Goal: Task Accomplishment & Management: Complete application form

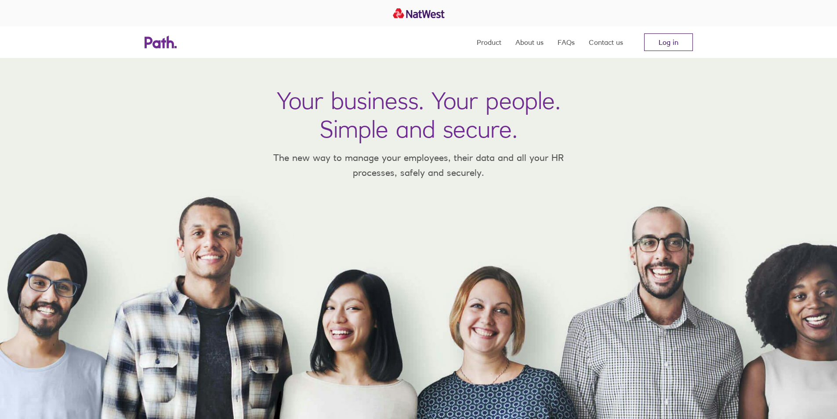
click at [670, 46] on link "Log in" at bounding box center [668, 42] width 49 height 18
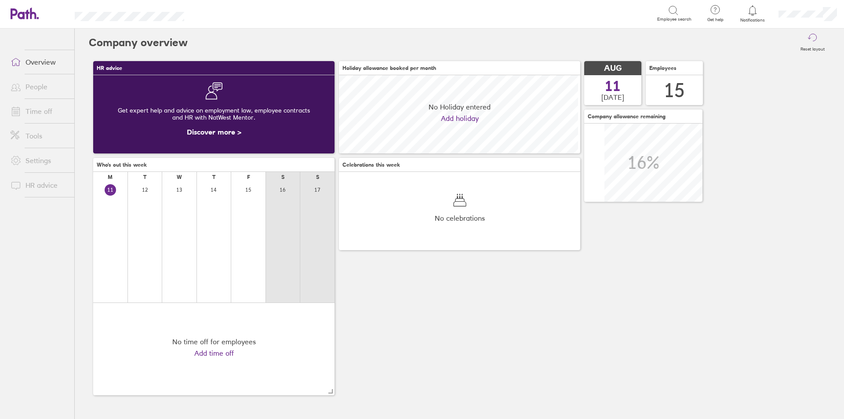
scroll to position [78, 241]
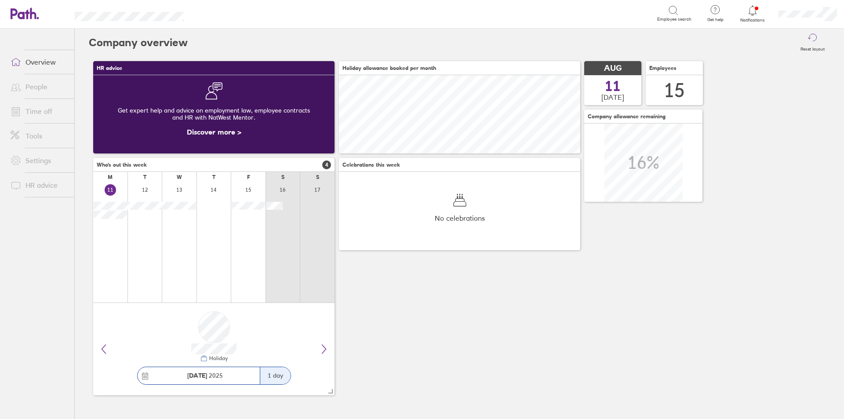
click at [757, 12] on icon at bounding box center [752, 10] width 11 height 11
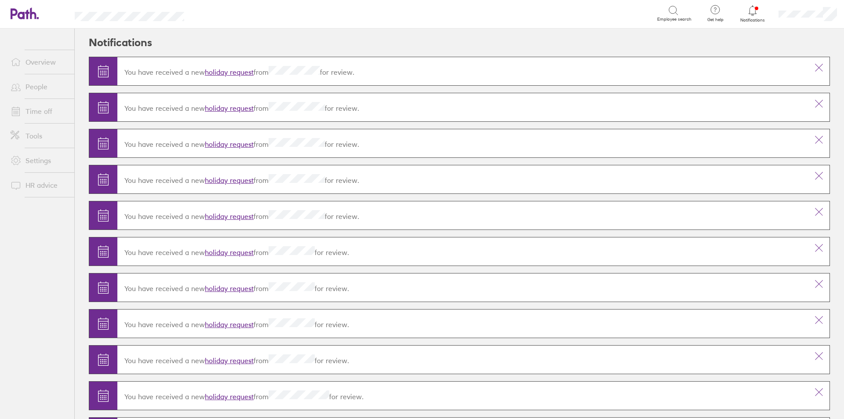
click at [757, 9] on icon at bounding box center [752, 10] width 11 height 11
click at [544, 6] on div "Search Employee search" at bounding box center [447, 13] width 488 height 17
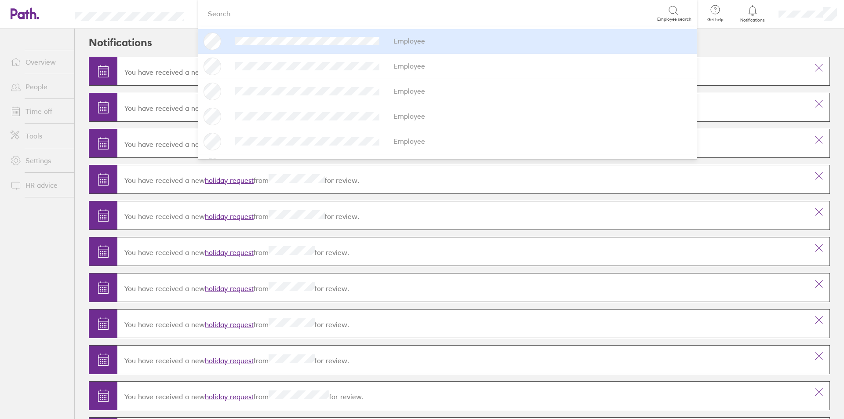
click at [35, 115] on link "Time off" at bounding box center [39, 111] width 71 height 18
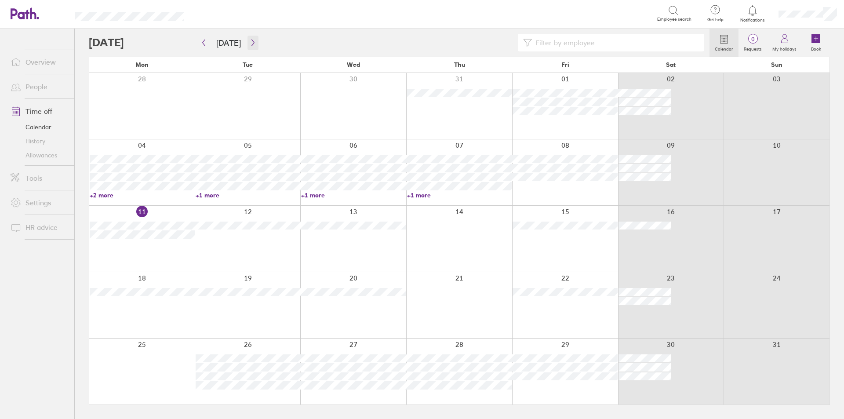
click at [250, 43] on icon "button" at bounding box center [253, 42] width 7 height 7
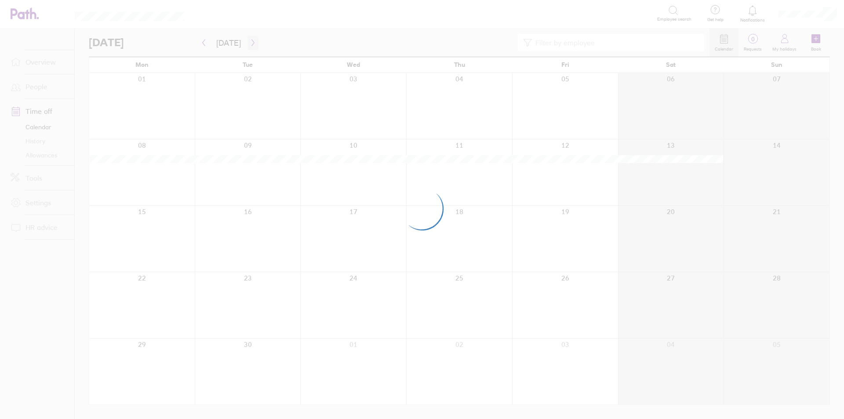
click at [250, 44] on div at bounding box center [422, 209] width 844 height 419
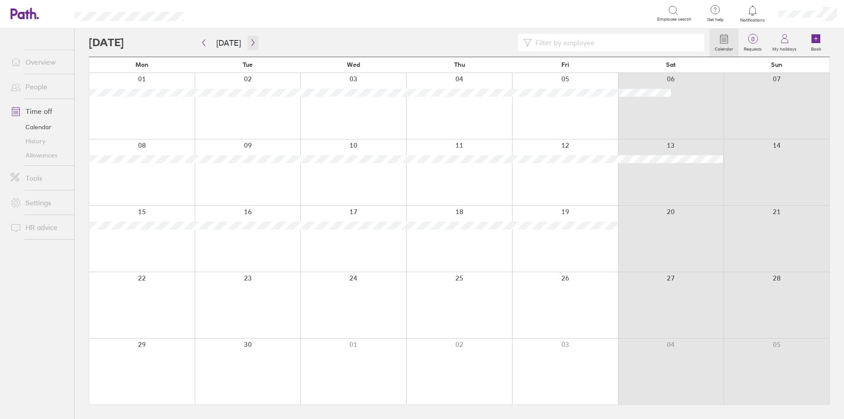
click at [250, 43] on icon "button" at bounding box center [253, 42] width 7 height 7
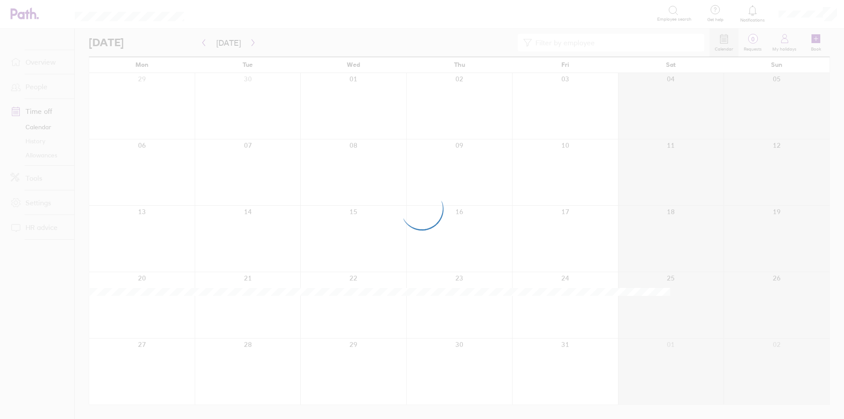
click at [250, 43] on div at bounding box center [422, 209] width 844 height 419
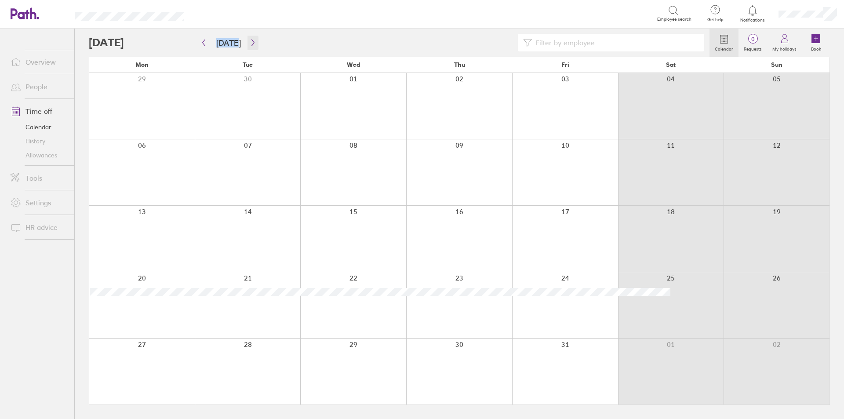
click at [250, 43] on icon "button" at bounding box center [253, 42] width 7 height 7
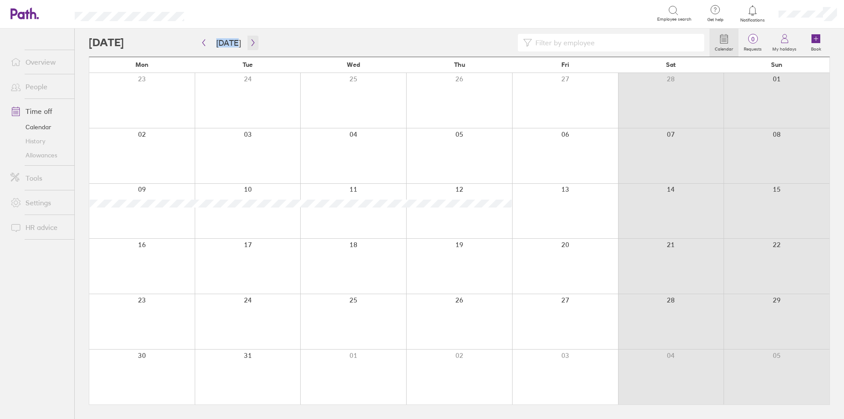
click at [250, 43] on icon "button" at bounding box center [253, 42] width 7 height 7
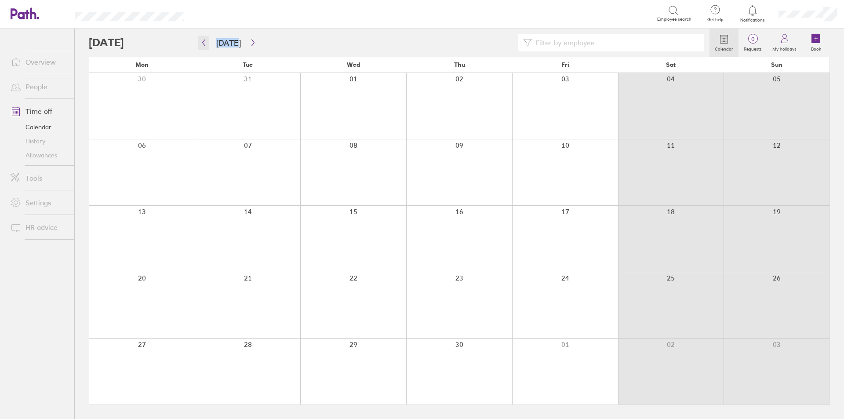
click at [205, 42] on icon "button" at bounding box center [203, 42] width 7 height 7
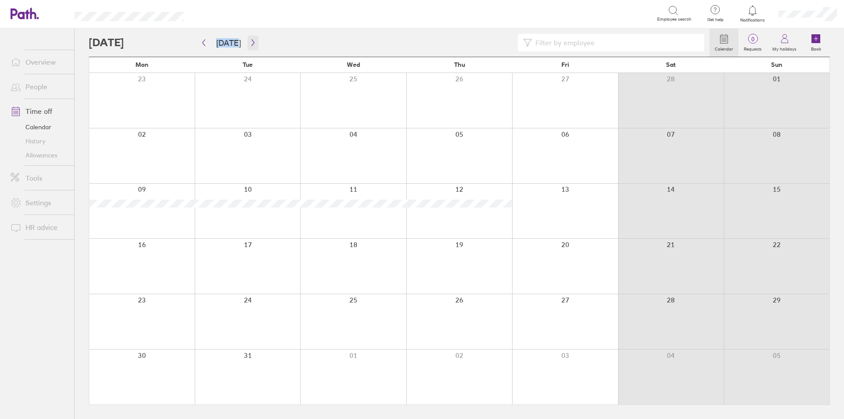
click at [251, 44] on icon "button" at bounding box center [253, 42] width 7 height 7
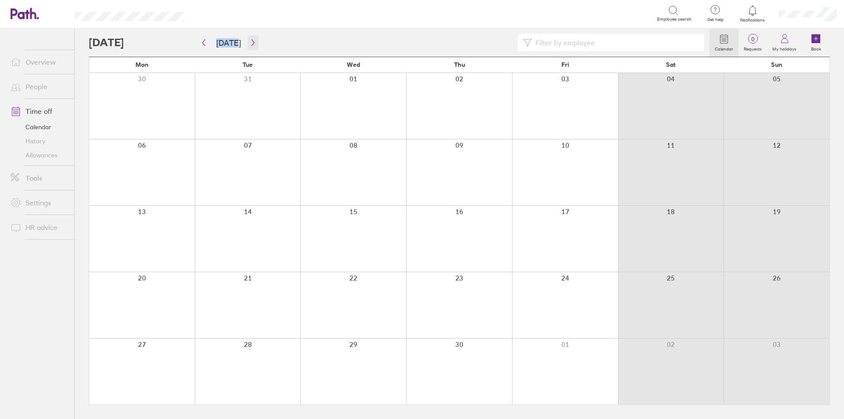
click at [250, 45] on icon "button" at bounding box center [253, 42] width 7 height 7
click at [484, 303] on div at bounding box center [459, 305] width 106 height 66
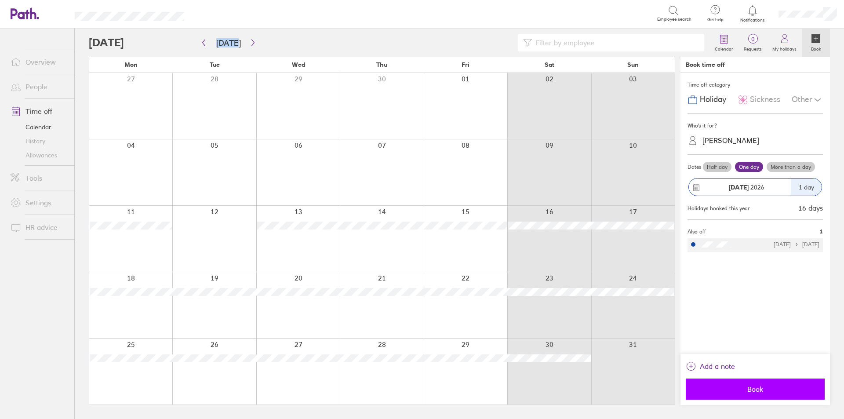
click at [772, 390] on span "Book" at bounding box center [755, 389] width 127 height 8
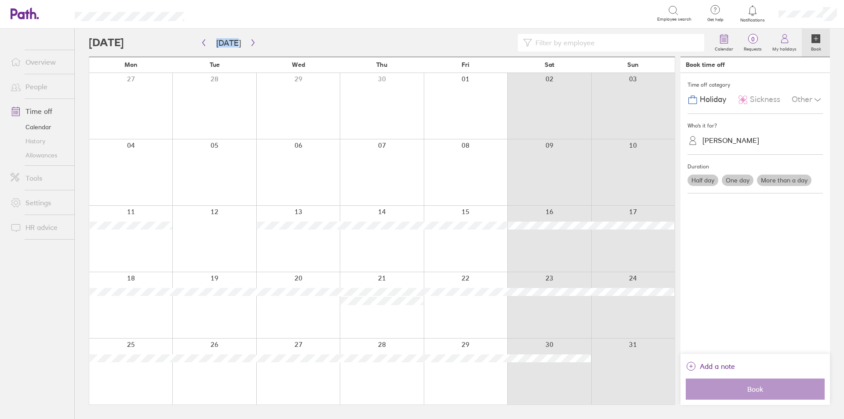
click at [156, 374] on div at bounding box center [130, 371] width 83 height 66
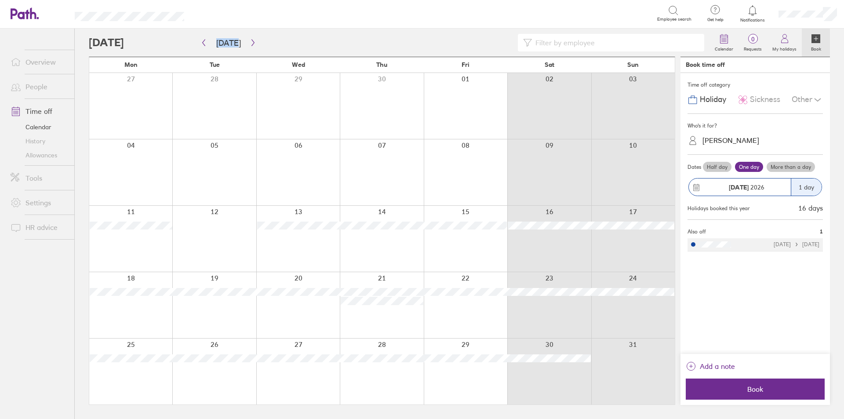
click at [762, 184] on span "25 May 2026" at bounding box center [746, 187] width 36 height 7
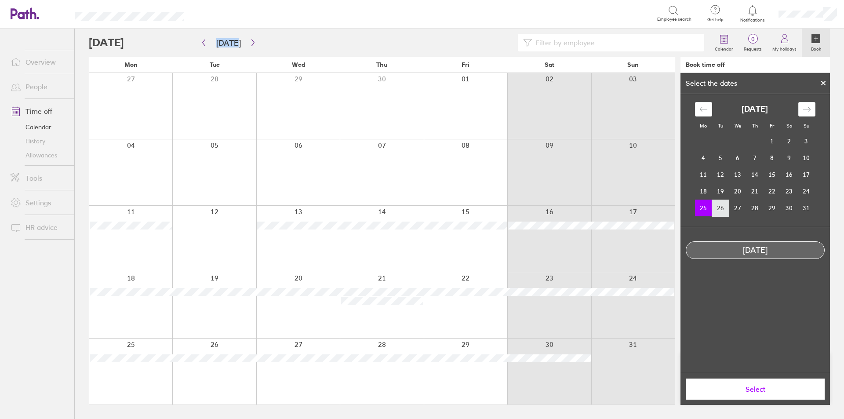
click at [721, 211] on td "26" at bounding box center [720, 207] width 17 height 17
click at [755, 396] on button "Select" at bounding box center [754, 388] width 139 height 21
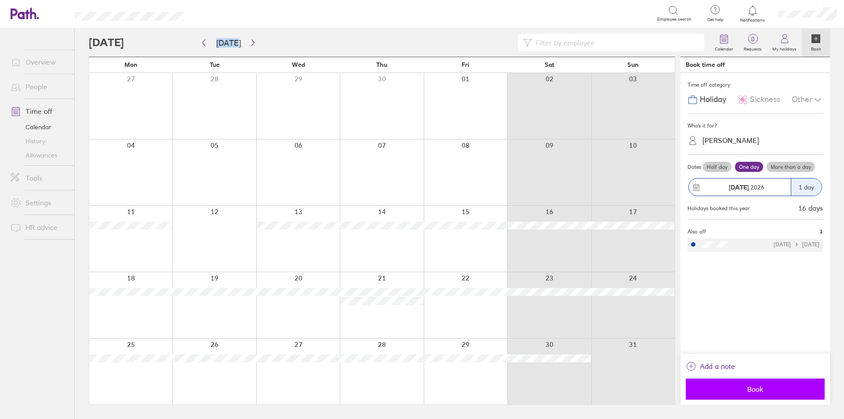
click at [756, 391] on span "Book" at bounding box center [755, 389] width 127 height 8
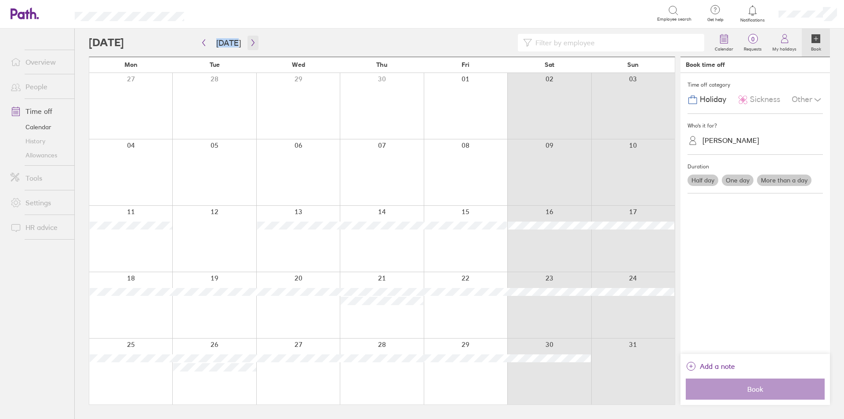
click at [250, 40] on icon "button" at bounding box center [253, 42] width 7 height 7
click at [250, 44] on icon "button" at bounding box center [253, 42] width 7 height 7
click at [250, 41] on icon "button" at bounding box center [253, 42] width 7 height 7
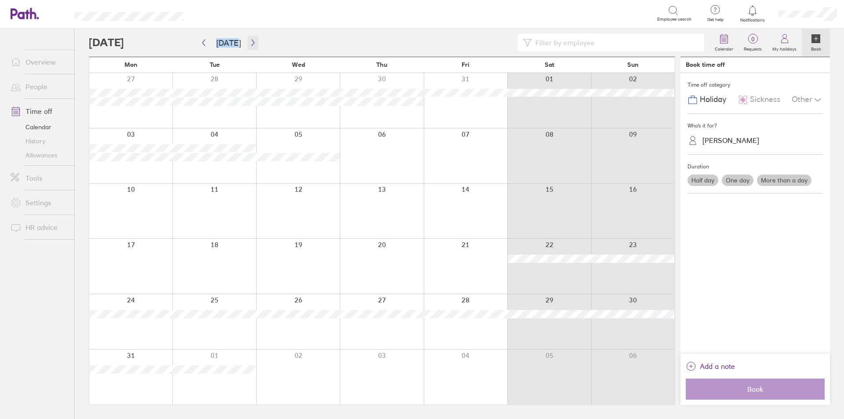
click at [250, 40] on icon "button" at bounding box center [253, 42] width 7 height 7
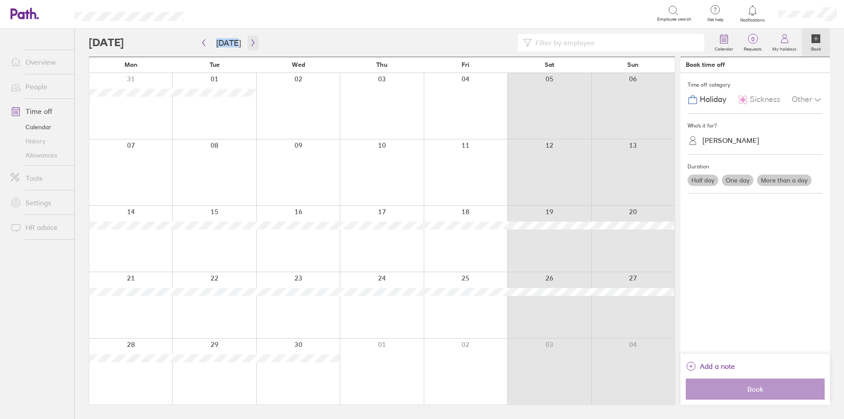
click at [250, 42] on icon "button" at bounding box center [253, 42] width 7 height 7
click at [250, 43] on icon "button" at bounding box center [253, 42] width 7 height 7
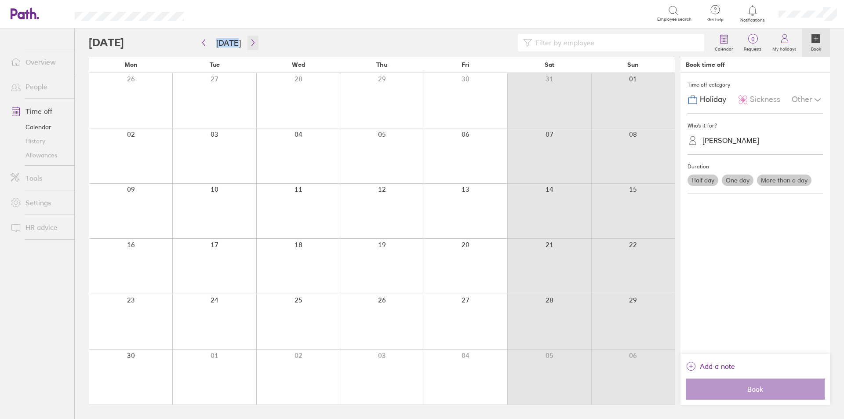
click at [250, 43] on icon "button" at bounding box center [253, 42] width 7 height 7
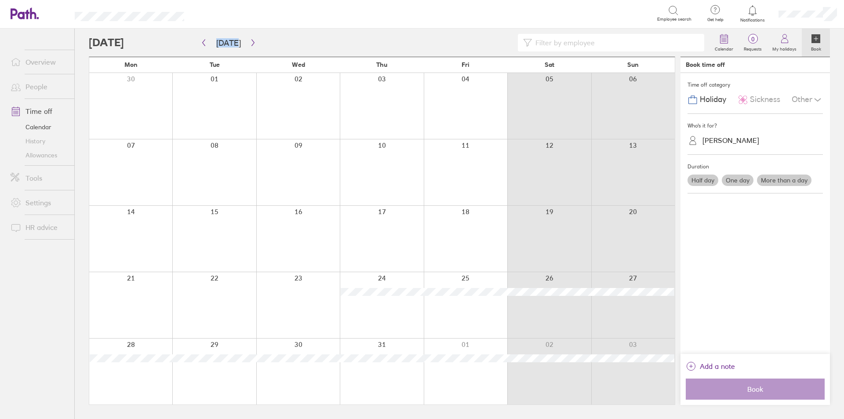
click at [218, 374] on div at bounding box center [213, 371] width 83 height 66
click at [767, 181] on label "More than a day" at bounding box center [784, 179] width 54 height 11
click at [0, 0] on input "More than a day" at bounding box center [0, 0] width 0 height 0
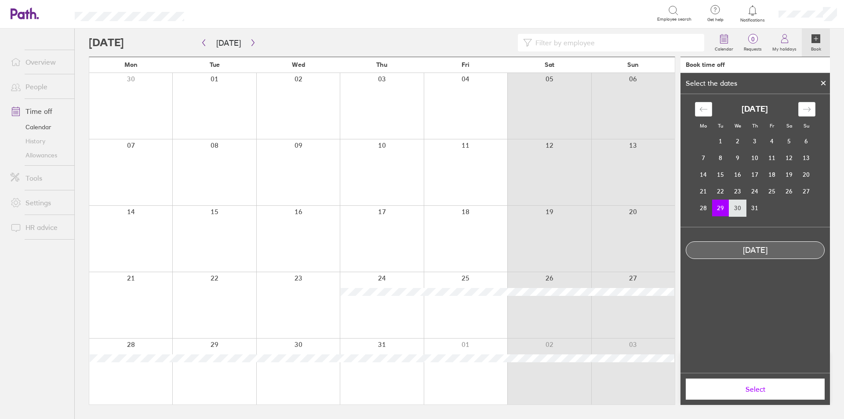
click at [736, 209] on td "30" at bounding box center [737, 207] width 17 height 17
click at [728, 207] on td "29" at bounding box center [720, 207] width 17 height 17
click at [756, 388] on span "Select" at bounding box center [755, 389] width 127 height 8
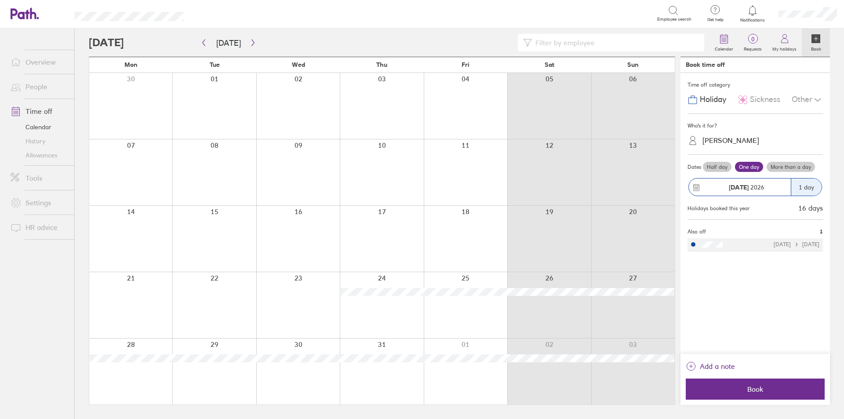
click at [789, 169] on label "More than a day" at bounding box center [790, 167] width 48 height 11
click at [0, 0] on input "More than a day" at bounding box center [0, 0] width 0 height 0
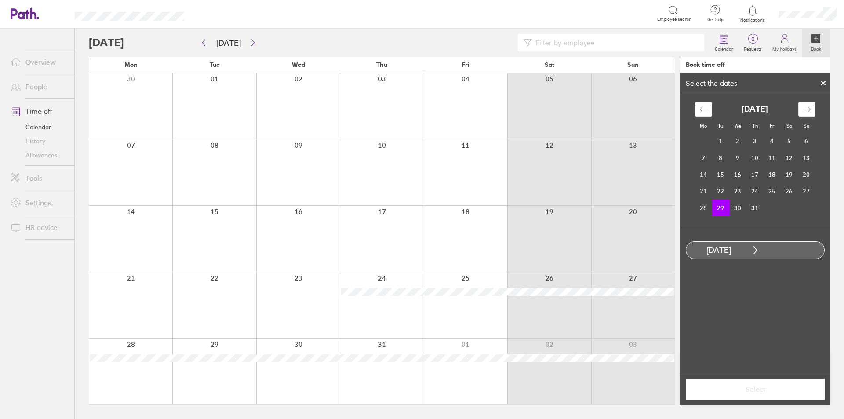
drag, startPoint x: 740, startPoint y: 211, endPoint x: 745, endPoint y: 258, distance: 47.3
click at [739, 210] on td "30" at bounding box center [737, 207] width 17 height 17
click at [762, 396] on button "Select" at bounding box center [754, 388] width 139 height 21
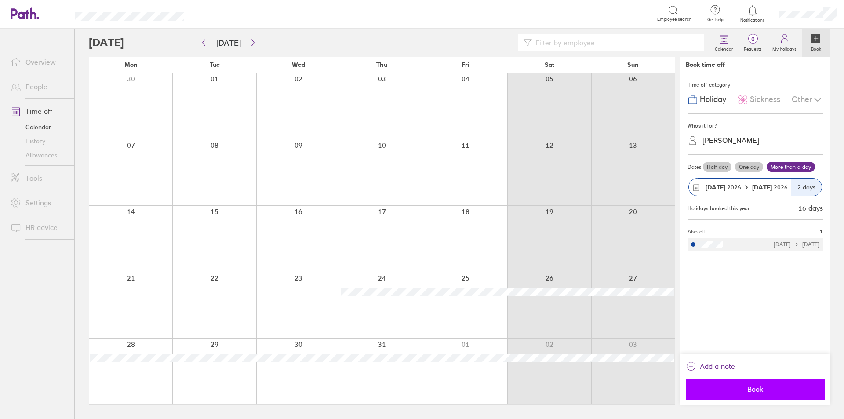
click at [765, 391] on span "Book" at bounding box center [755, 389] width 127 height 8
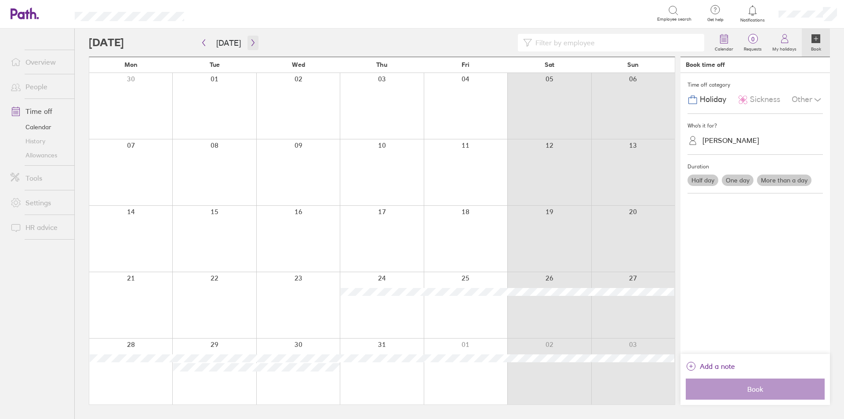
click at [252, 40] on icon "button" at bounding box center [253, 42] width 7 height 7
click at [143, 169] on div at bounding box center [130, 172] width 83 height 66
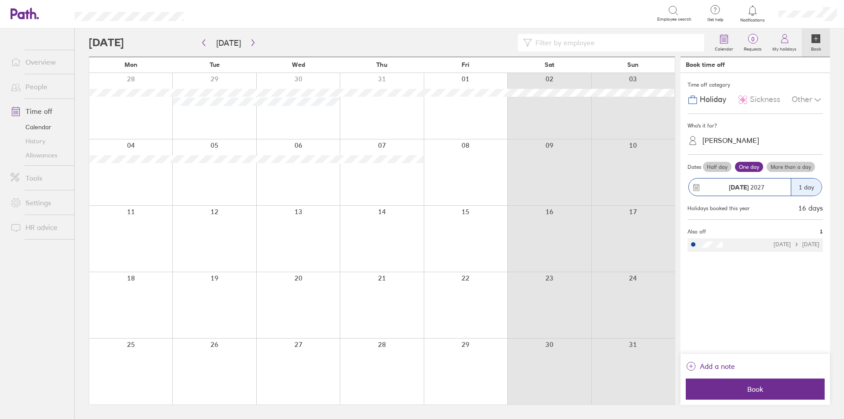
click at [784, 165] on label "More than a day" at bounding box center [790, 167] width 48 height 11
click at [0, 0] on input "More than a day" at bounding box center [0, 0] width 0 height 0
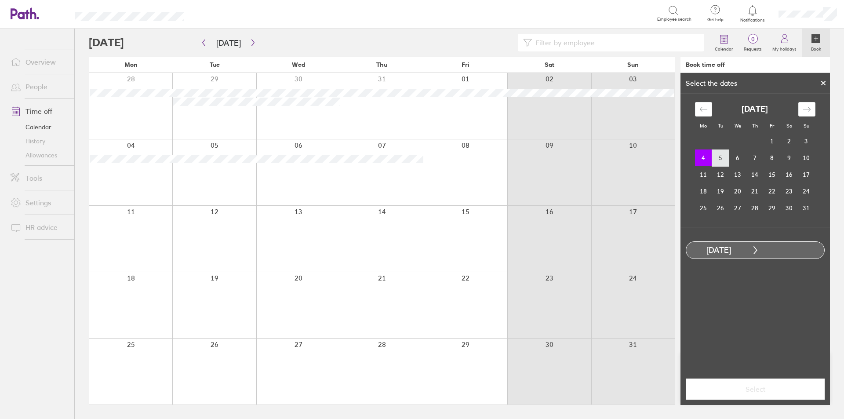
click at [719, 163] on td "5" at bounding box center [720, 157] width 17 height 17
drag, startPoint x: 762, startPoint y: 394, endPoint x: 754, endPoint y: 384, distance: 13.1
click at [760, 393] on button "Select" at bounding box center [754, 388] width 139 height 21
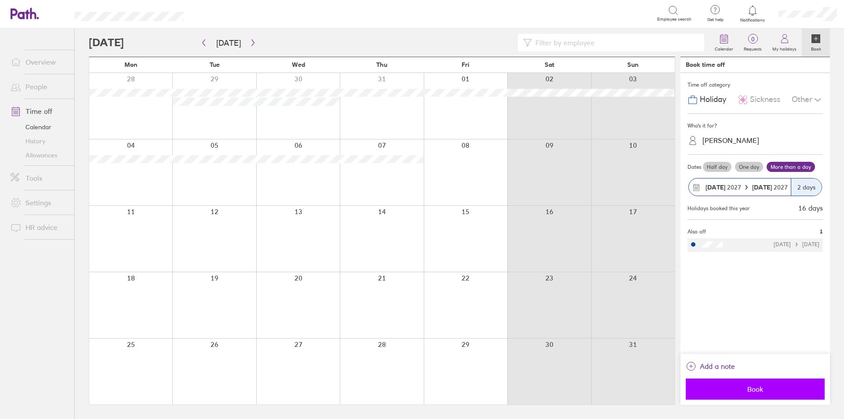
click at [756, 391] on span "Book" at bounding box center [755, 389] width 127 height 8
